Goal: Navigation & Orientation: Go to known website

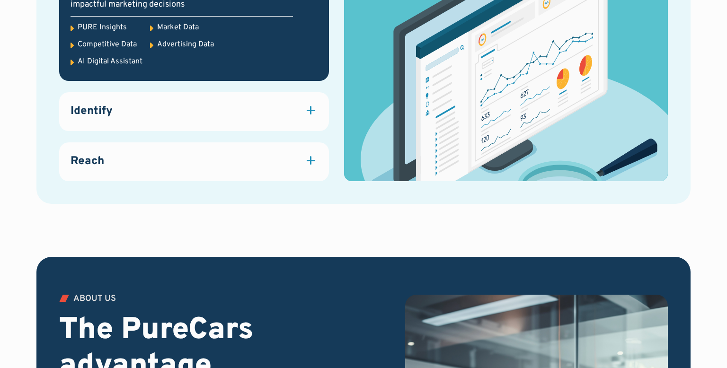
scroll to position [1414, 0]
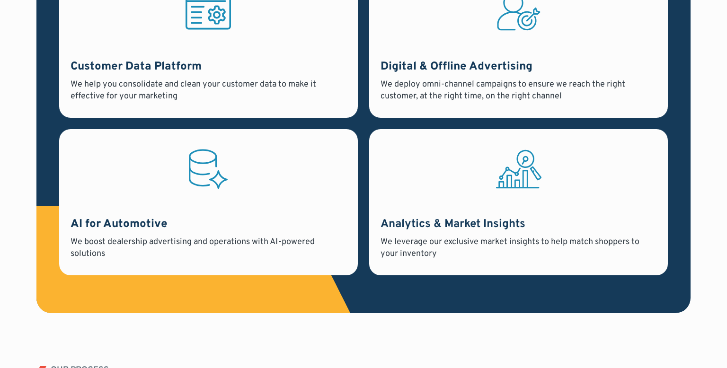
scroll to position [867, 0]
